Goal: Entertainment & Leisure: Consume media (video, audio)

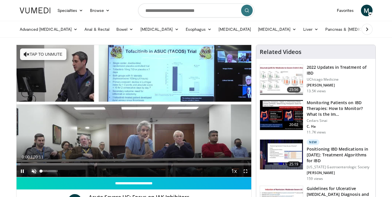
click at [34, 172] on span "Video Player" at bounding box center [34, 172] width 12 height 12
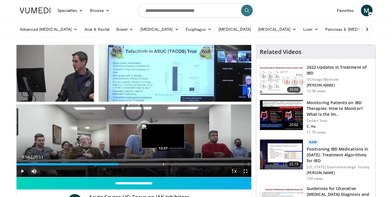
drag, startPoint x: 116, startPoint y: 164, endPoint x: 177, endPoint y: 163, distance: 61.3
click at [177, 163] on div "Loaded : 0.00% 12:17 12:37" at bounding box center [134, 164] width 235 height 2
